Goal: Task Accomplishment & Management: Use online tool/utility

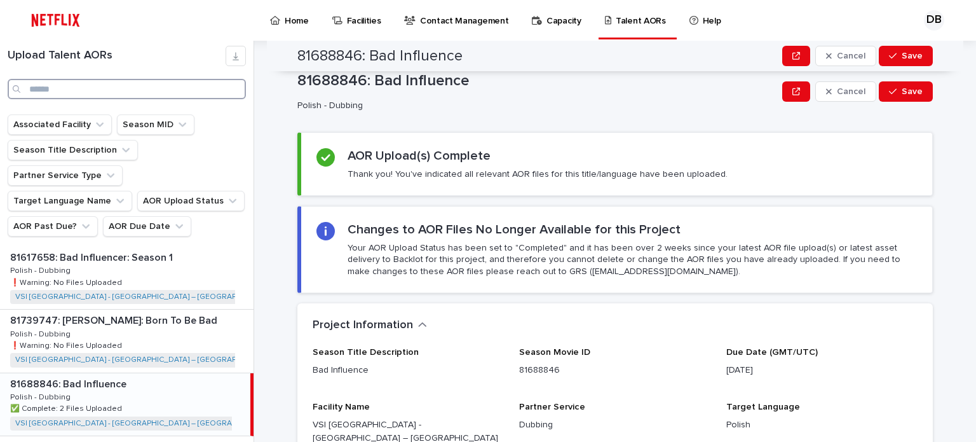
click at [213, 88] on input "Search" at bounding box center [127, 89] width 238 height 20
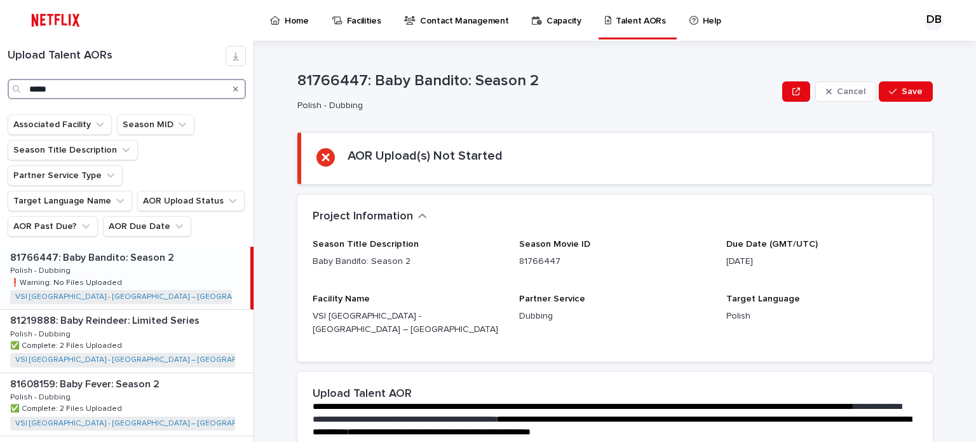
type input "****"
click at [236, 89] on icon "Search" at bounding box center [235, 88] width 5 height 5
click at [208, 90] on input "****" at bounding box center [127, 89] width 238 height 20
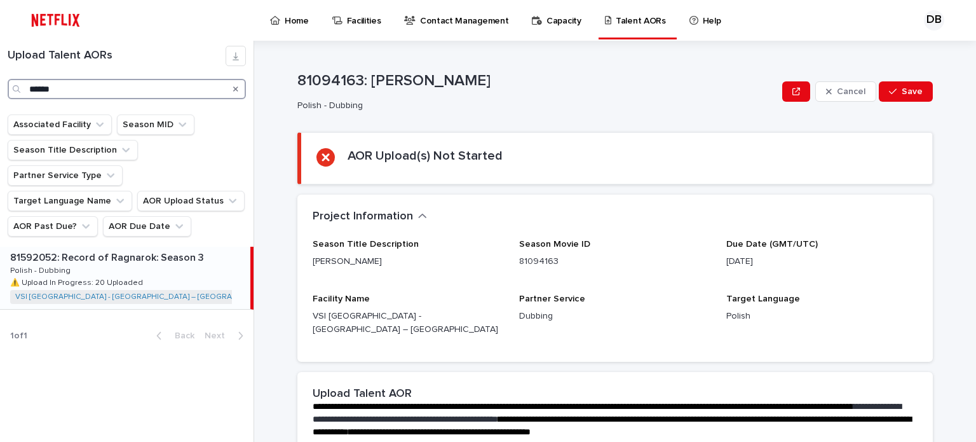
type input "******"
click at [196, 249] on p "81592052: Record of Ragnarok: Season 3" at bounding box center [108, 256] width 196 height 15
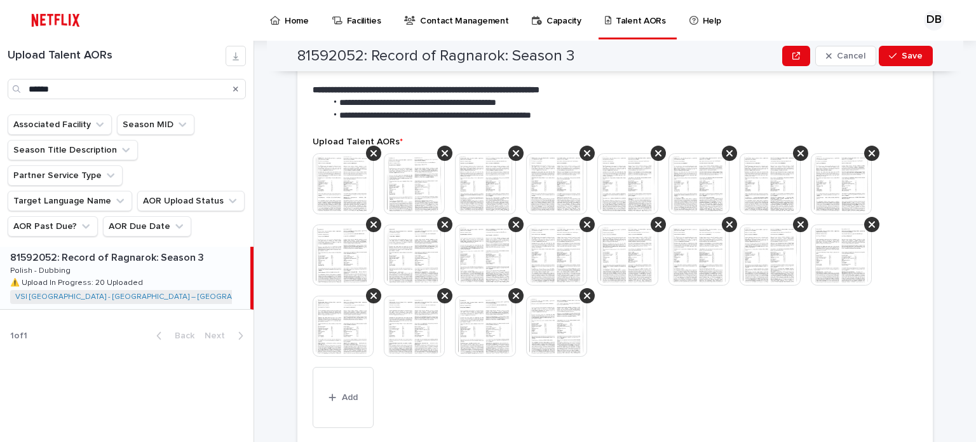
scroll to position [381, 0]
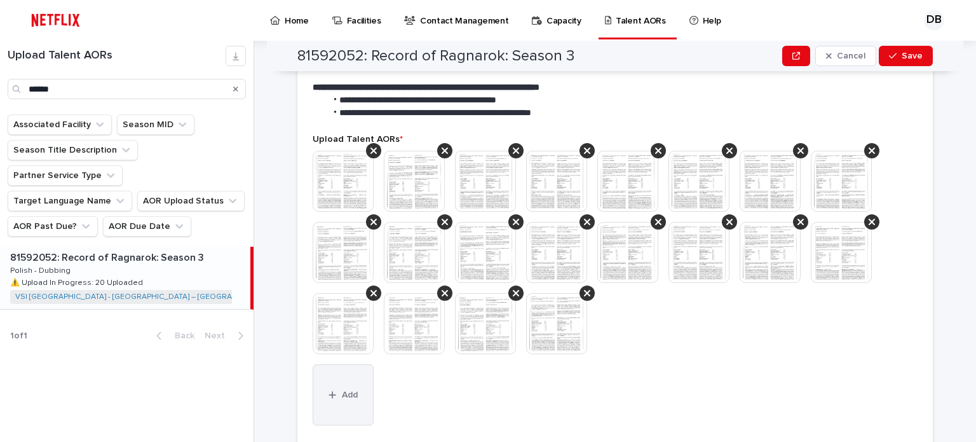
click at [364, 370] on button "Add" at bounding box center [343, 394] width 61 height 61
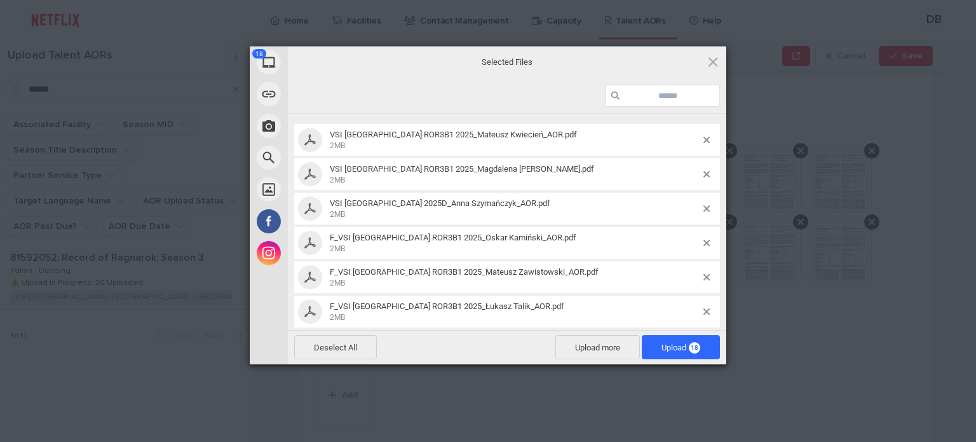
scroll to position [0, 0]
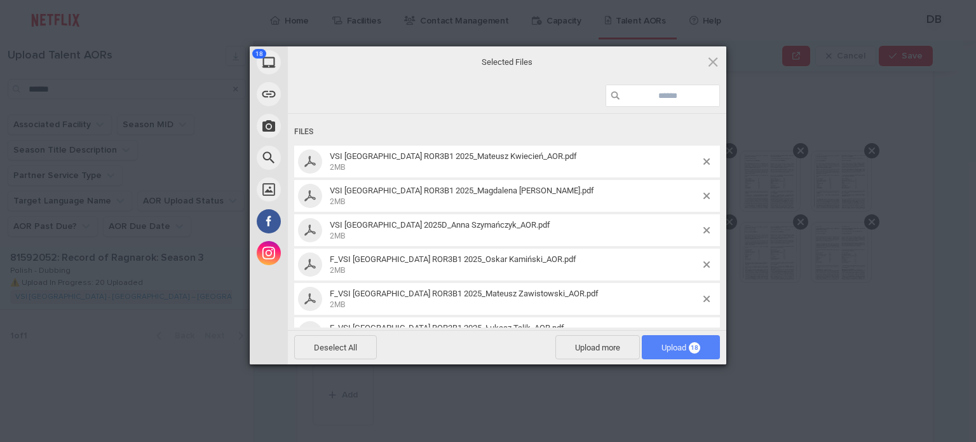
click at [677, 343] on span "Upload 18" at bounding box center [680, 347] width 39 height 10
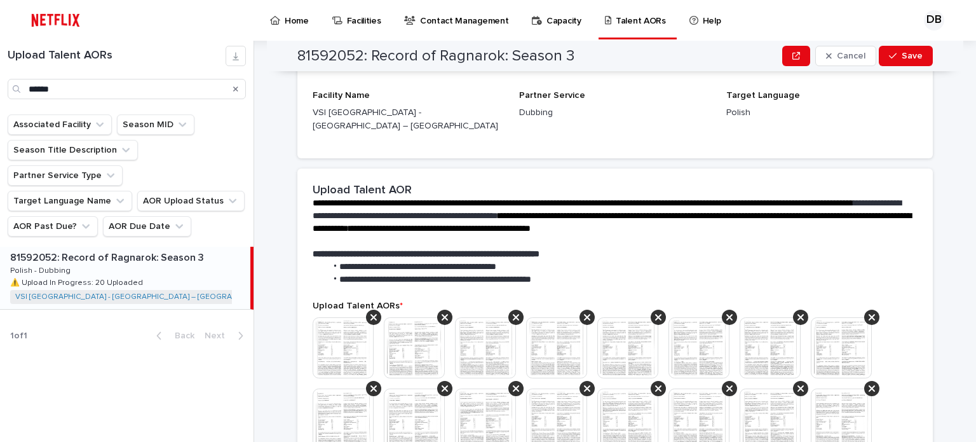
scroll to position [198, 0]
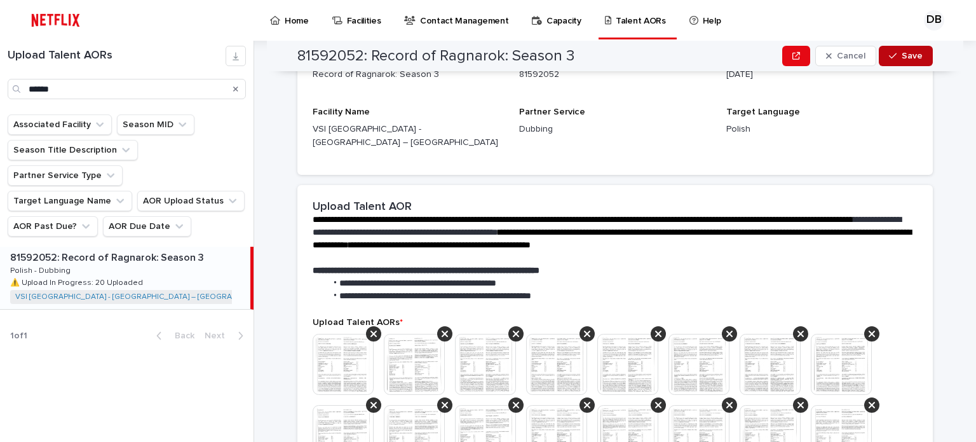
click at [902, 57] on span "Save" at bounding box center [912, 55] width 21 height 9
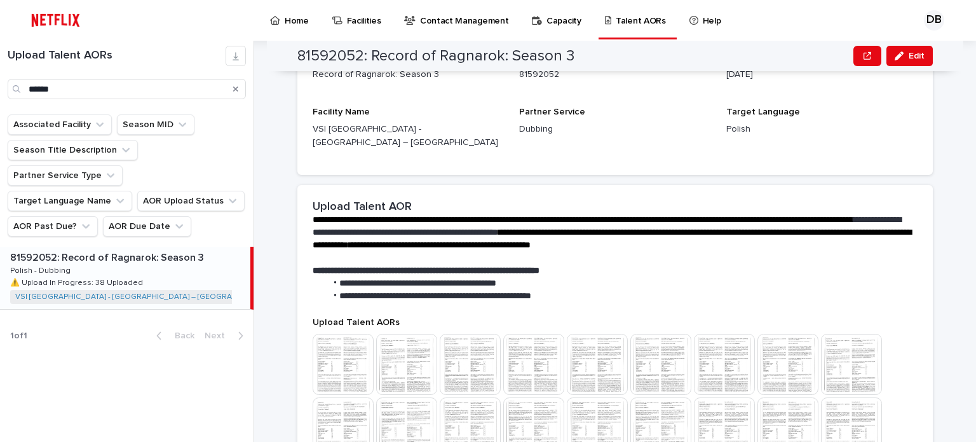
click at [236, 88] on icon "Search" at bounding box center [235, 89] width 5 height 8
click at [219, 88] on input "******" at bounding box center [127, 89] width 238 height 20
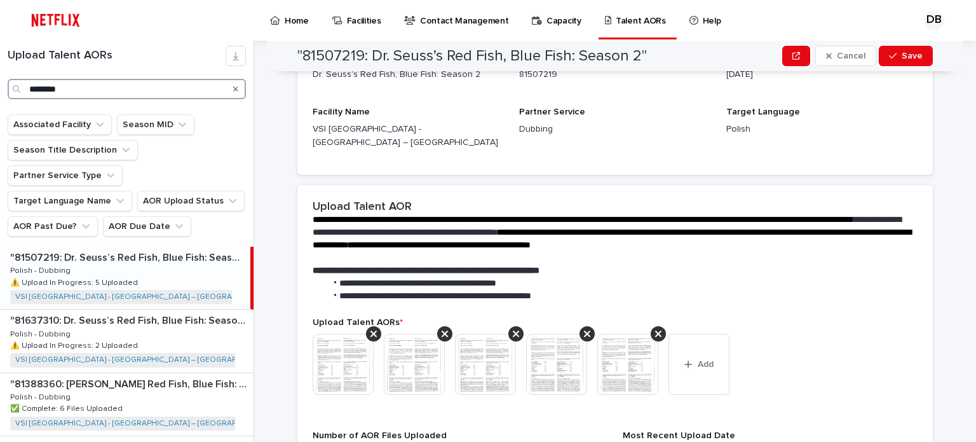
type input "********"
click at [211, 247] on div ""81507219: [PERSON_NAME] Red Fish, Blue Fish: Season 2" "81507219: [PERSON_NAME…" at bounding box center [125, 278] width 250 height 62
click at [180, 373] on div ""81388360: [PERSON_NAME] Red Fish, Blue Fish: Season 1" "81388360: [PERSON_NAME…" at bounding box center [126, 404] width 253 height 62
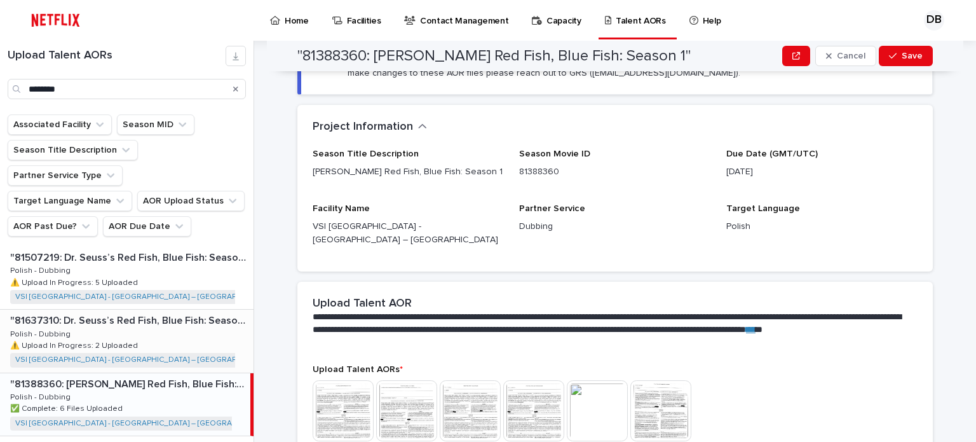
click at [199, 316] on div ""81637310: [PERSON_NAME] Red Fish, Blue Fish: Season 3" "81637310: [PERSON_NAME…" at bounding box center [126, 340] width 253 height 62
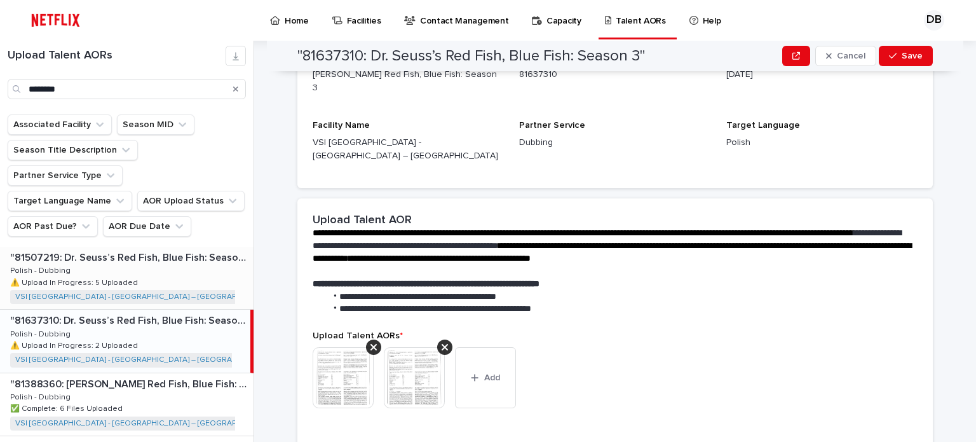
click at [217, 259] on div ""81507219: [PERSON_NAME] Red Fish, Blue Fish: Season 2" "81507219: [PERSON_NAME…" at bounding box center [126, 278] width 253 height 62
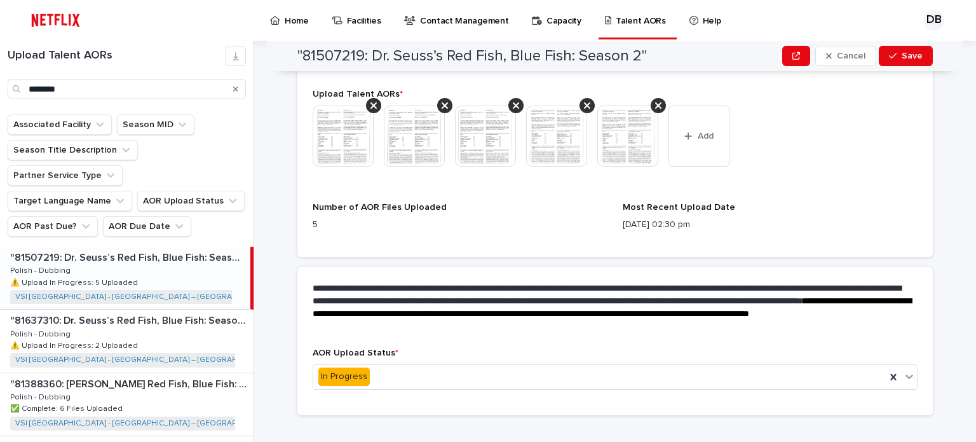
scroll to position [431, 0]
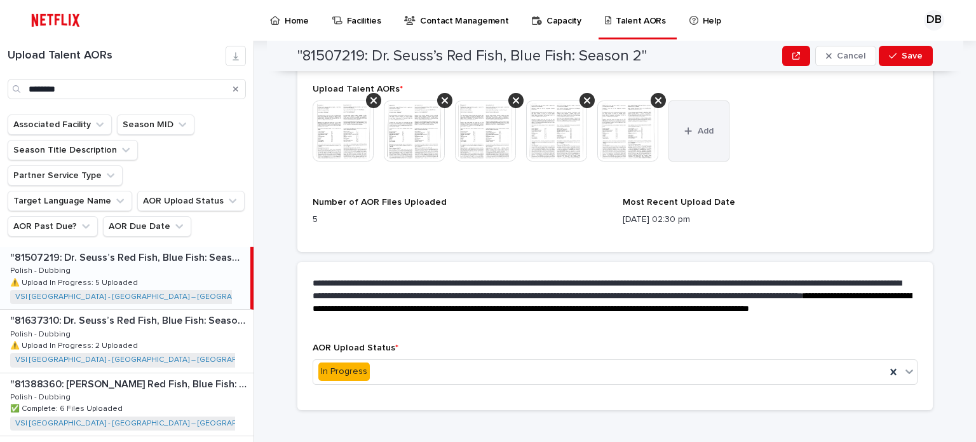
click at [706, 126] on span "Add" at bounding box center [706, 130] width 16 height 9
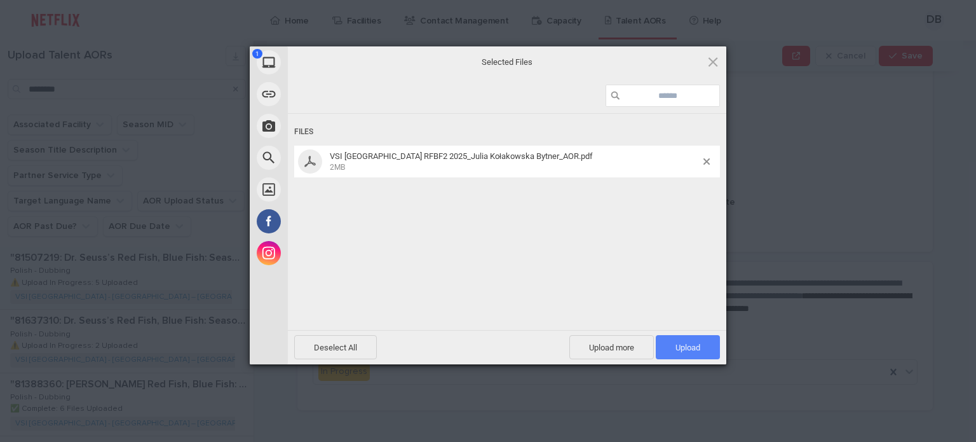
click at [689, 345] on span "Upload 1" at bounding box center [687, 347] width 25 height 10
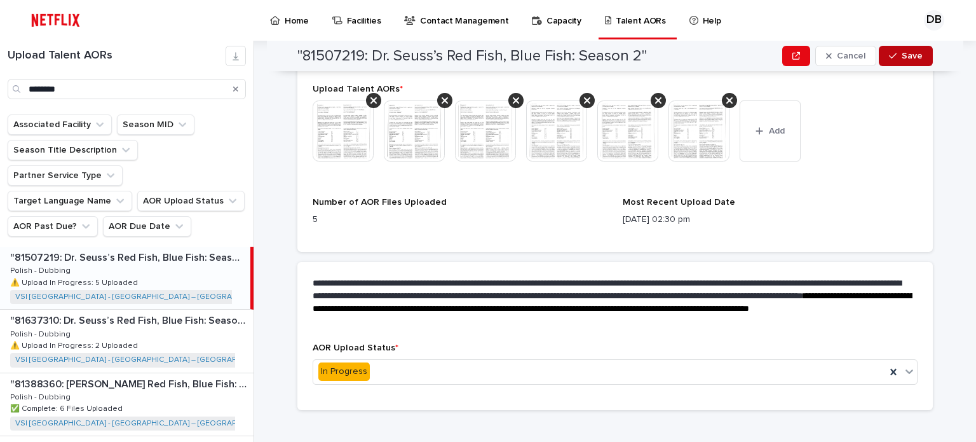
click at [902, 55] on span "Save" at bounding box center [912, 55] width 21 height 9
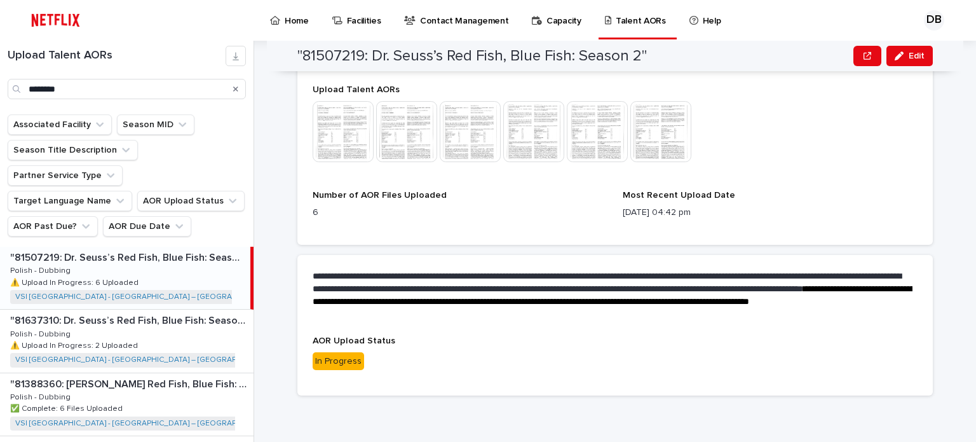
scroll to position [417, 0]
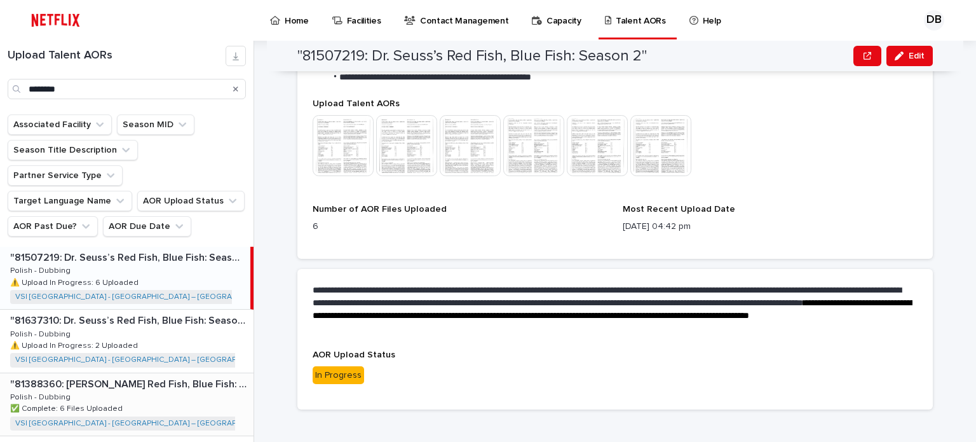
click at [198, 375] on p ""81388360: [PERSON_NAME] Red Fish, Blue Fish: Season 1"" at bounding box center [130, 382] width 241 height 15
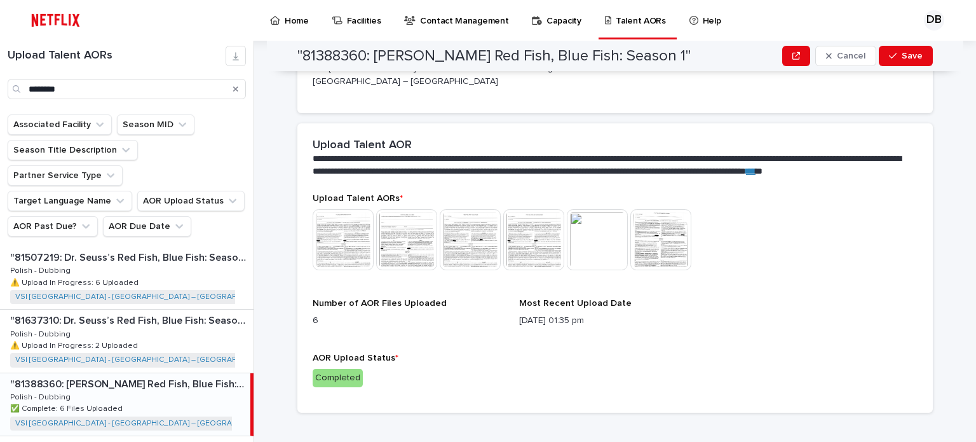
scroll to position [355, 0]
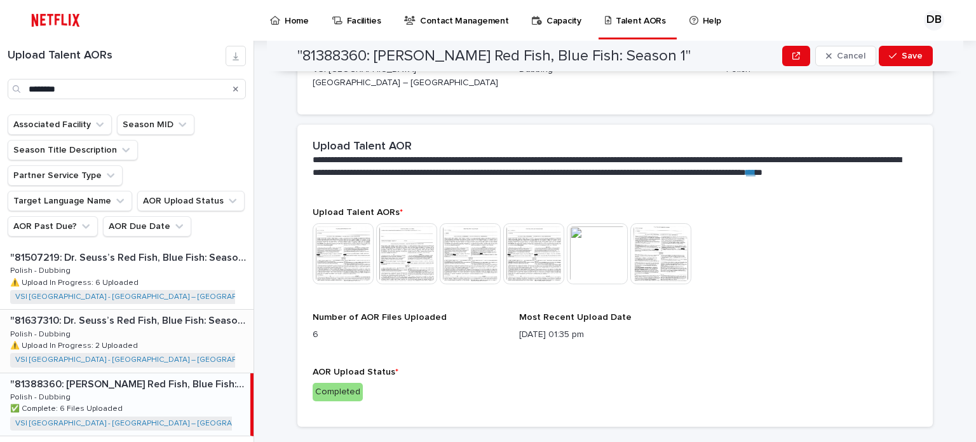
click at [209, 309] on div ""81637310: [PERSON_NAME] Red Fish, Blue Fish: Season 3" "81637310: [PERSON_NAME…" at bounding box center [126, 340] width 253 height 62
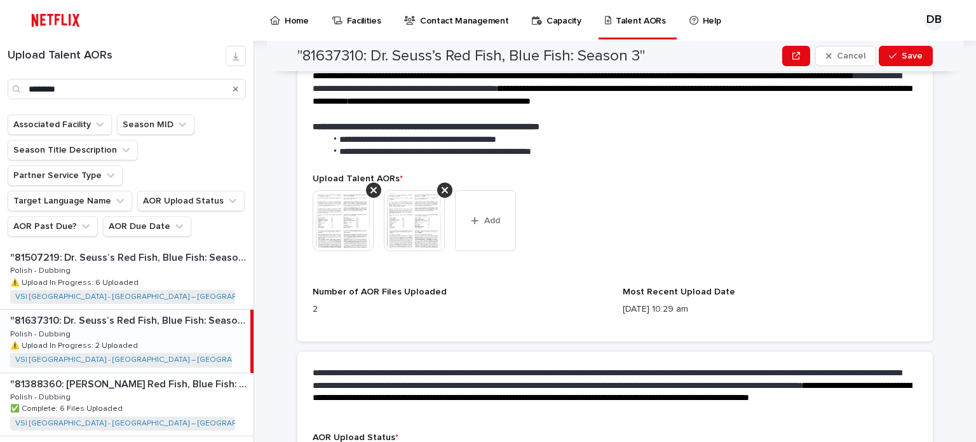
scroll to position [417, 0]
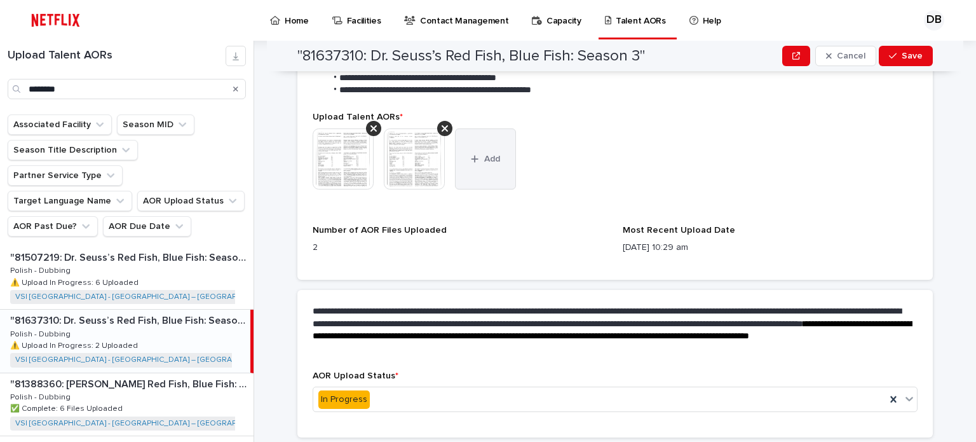
click at [464, 137] on button "Add" at bounding box center [485, 158] width 61 height 61
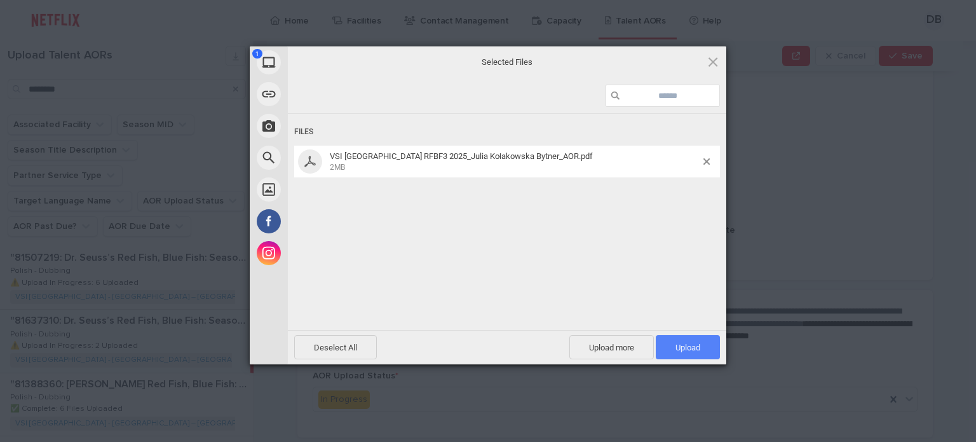
click at [687, 345] on span "Upload 1" at bounding box center [687, 347] width 25 height 10
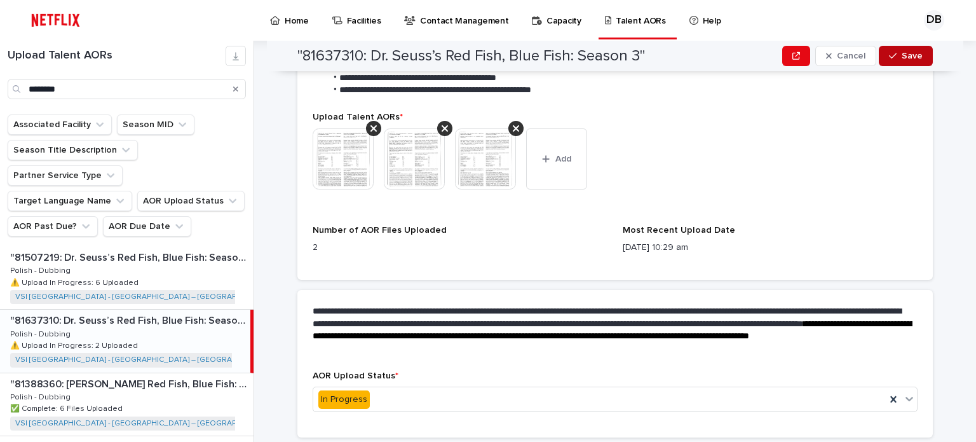
click at [897, 60] on button "Save" at bounding box center [906, 56] width 54 height 20
